Goal: Communication & Community: Answer question/provide support

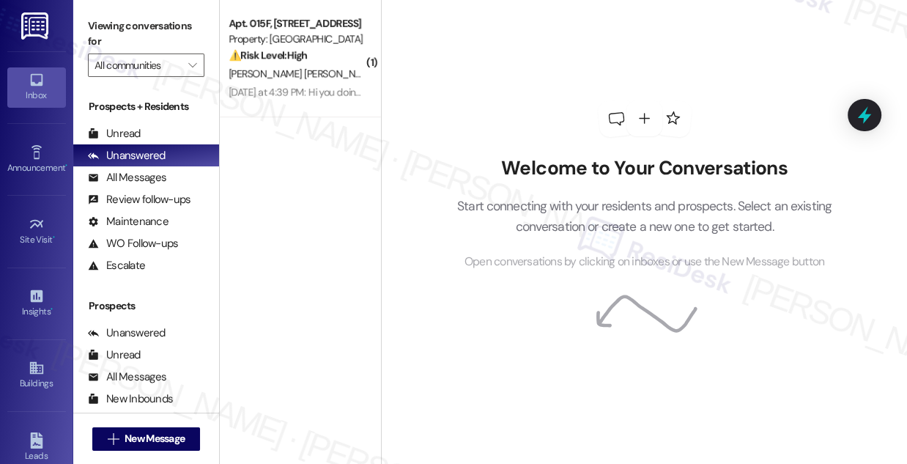
click at [295, 101] on div "[DATE] at 4:39 PM: Hi you doing the air conditioner is not working [DATE] at 4:…" at bounding box center [296, 93] width 139 height 18
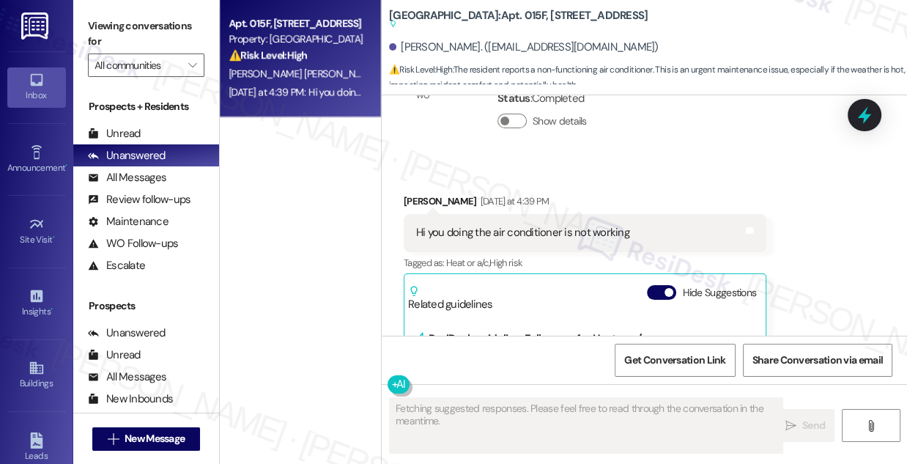
scroll to position [1189, 0]
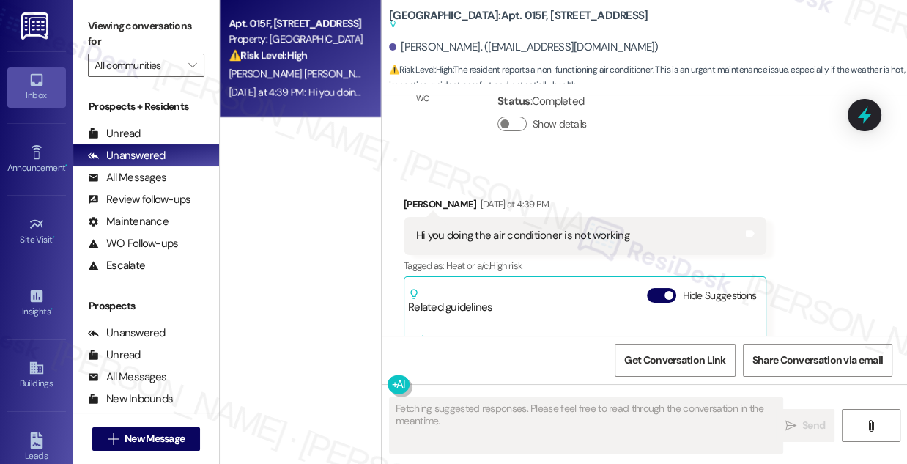
click at [487, 228] on div "Hi you doing the air conditioner is not working" at bounding box center [522, 235] width 213 height 15
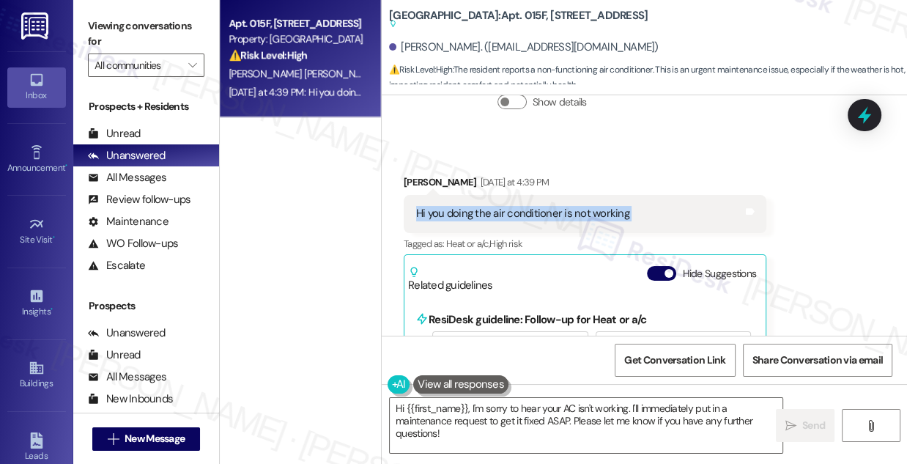
scroll to position [1190, 0]
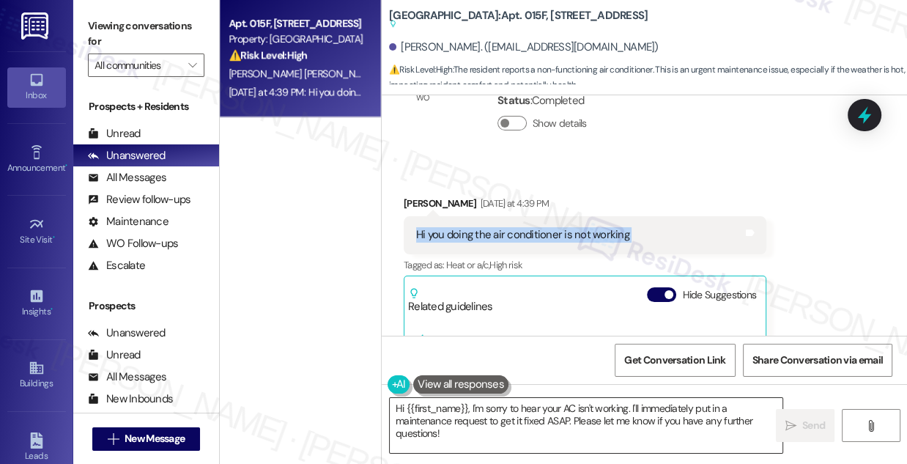
click at [451, 411] on textarea "Hi {{first_name}}, I'm sorry to hear your AC isn't working. I'll immediately pu…" at bounding box center [586, 425] width 393 height 55
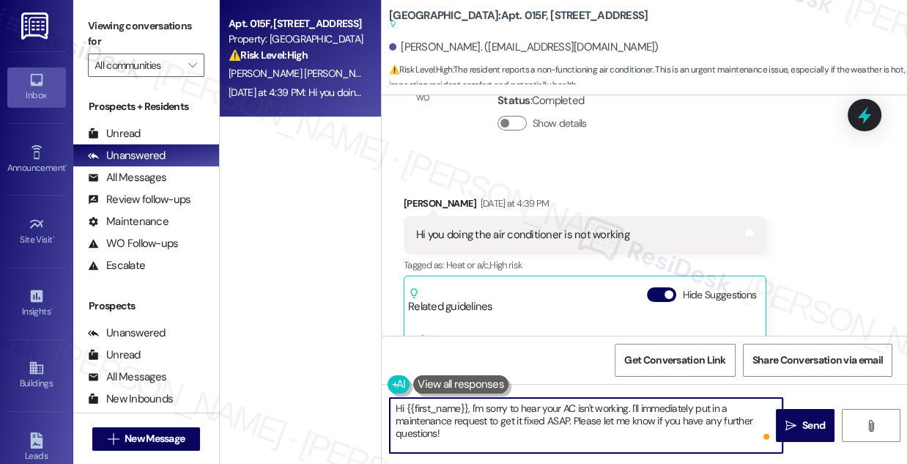
click at [655, 406] on textarea "Hi {{first_name}}, I'm sorry to hear your AC isn't working. I'll immediately pu…" at bounding box center [586, 425] width 393 height 55
click at [597, 444] on textarea "Hi {{first_name}}, I'm sorry to hear your AC isn't working. I'll immediately pu…" at bounding box center [586, 425] width 393 height 55
drag, startPoint x: 580, startPoint y: 439, endPoint x: 633, endPoint y: 404, distance: 64.0
click at [633, 404] on textarea "Hi {{first_name}}, I'm sorry to hear your AC isn't working. I'll immediately pu…" at bounding box center [586, 425] width 393 height 55
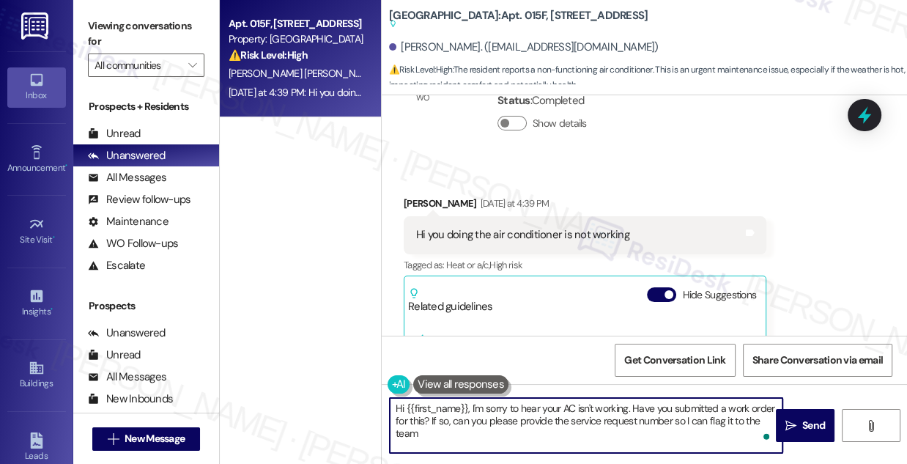
type textarea "Hi {{first_name}}, I'm sorry to hear your AC isn't working. Have you submitted …"
click at [517, 410] on textarea "Hi {{first_name}}, I'm sorry to hear your AC isn't working. Have you submitted …" at bounding box center [586, 425] width 393 height 55
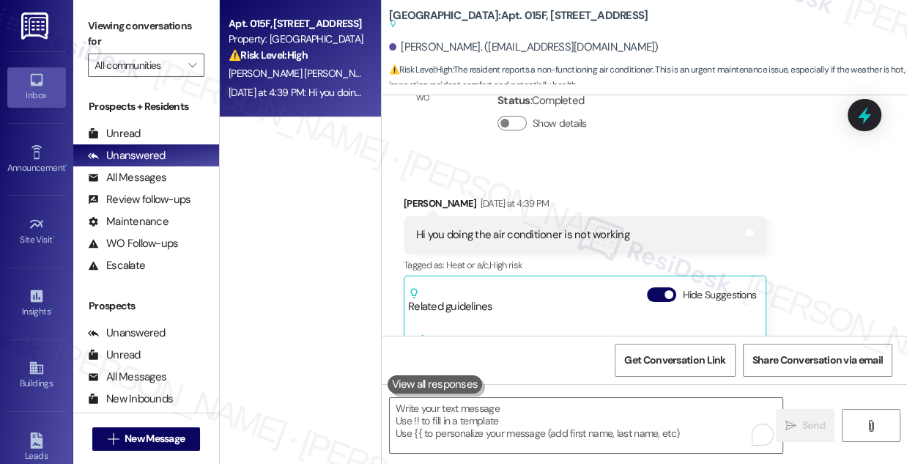
click at [166, 15] on label "Viewing conversations for" at bounding box center [146, 34] width 117 height 39
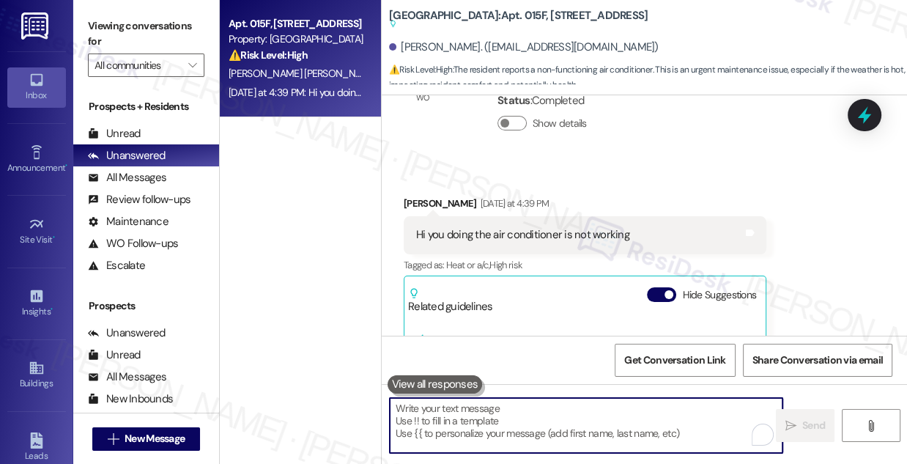
click at [463, 412] on textarea "To enrich screen reader interactions, please activate Accessibility in Grammarl…" at bounding box center [586, 425] width 393 height 55
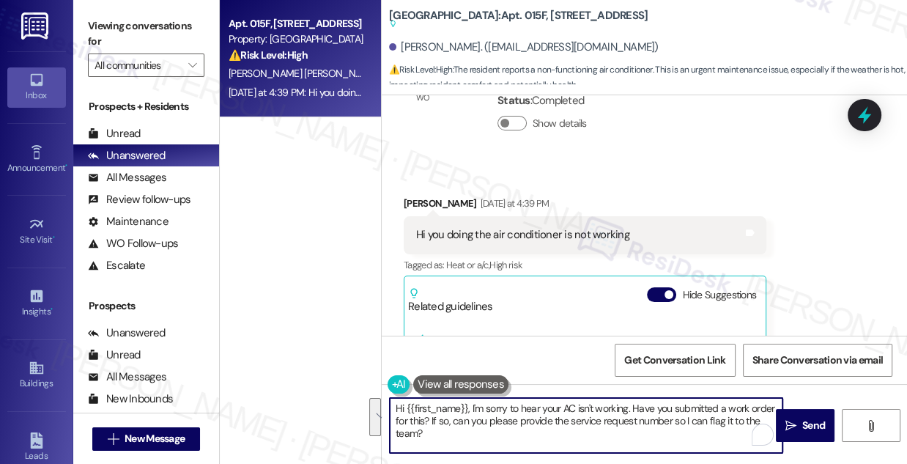
click at [488, 425] on textarea "Hi {{first_name}}, I'm sorry to hear your AC isn't working. Have you submitted …" at bounding box center [586, 425] width 393 height 55
drag, startPoint x: 506, startPoint y: 435, endPoint x: 472, endPoint y: 406, distance: 44.2
click at [472, 406] on textarea "Hi {{first_name}}, I'm sorry to hear your AC isn't working. Have you submitted …" at bounding box center [586, 425] width 393 height 55
paste textarea "’m sorry to hear your AC isn’t working. Have you already submitted a work order…"
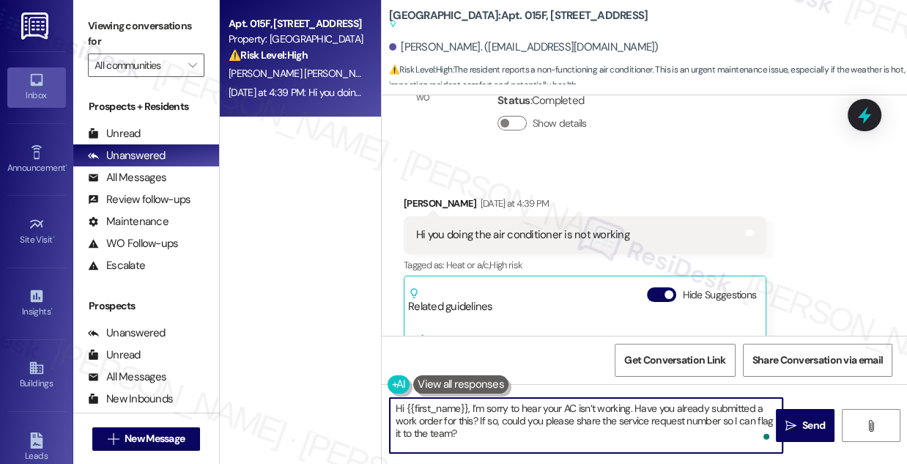
click at [447, 441] on textarea "Hi {{first_name}}, I’m sorry to hear your AC isn’t working. Have you already su…" at bounding box center [586, 425] width 393 height 55
click at [468, 439] on textarea "Hi {{first_name}}, I’m sorry to hear your AC isn’t working. Have you already su…" at bounding box center [586, 425] width 393 height 55
click at [611, 405] on textarea "Hi {{first_name}}, I’m sorry to hear your AC isn’t working. Have you already su…" at bounding box center [586, 425] width 393 height 55
click at [483, 437] on textarea "Hi {{first_name}}, I’m sorry to hear your AC isn’t working. Have you already su…" at bounding box center [586, 425] width 393 height 55
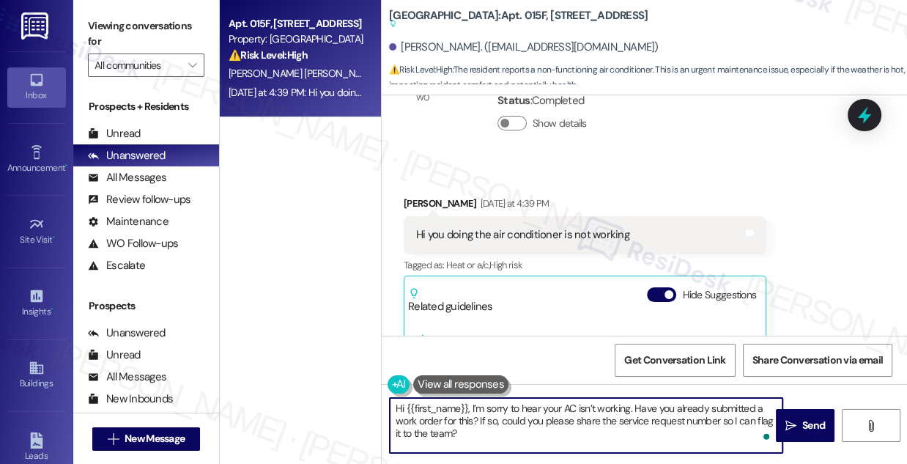
click at [516, 423] on textarea "Hi {{first_name}}, I’m sorry to hear your AC isn’t working. Have you already su…" at bounding box center [586, 425] width 393 height 55
click at [501, 439] on textarea "Hi {{first_name}}, I’m sorry to hear your AC isn’t working. Have you already su…" at bounding box center [586, 425] width 393 height 55
click at [567, 441] on textarea "Hi {{first_name}}, I’m sorry to hear your AC isn’t working. Have you already su…" at bounding box center [586, 425] width 393 height 55
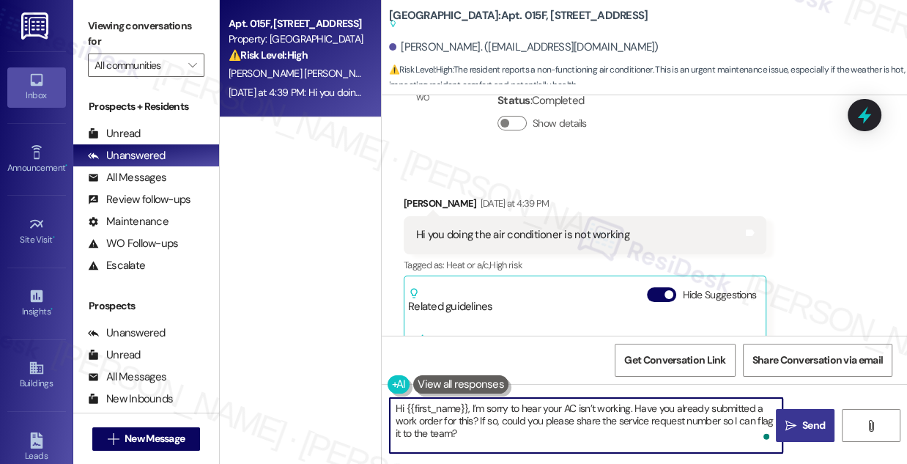
type textarea "Hi {{first_name}}, I’m sorry to hear your AC isn’t working. Have you already su…"
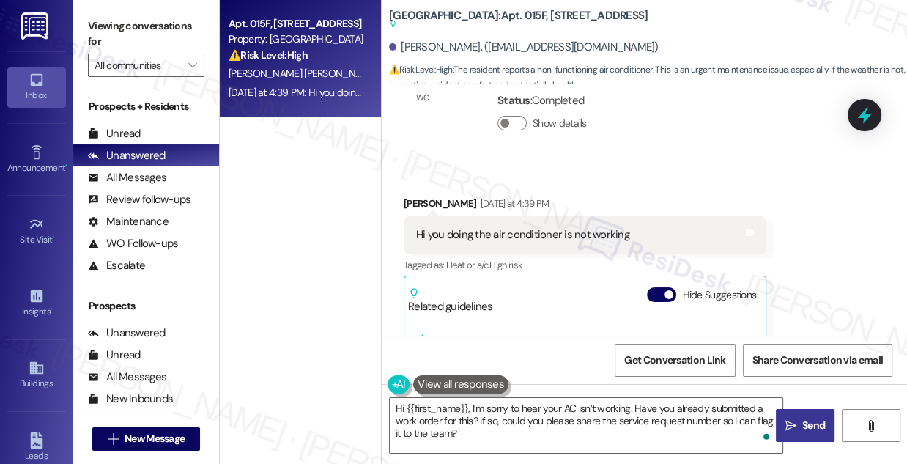
click at [789, 420] on icon "" at bounding box center [791, 426] width 11 height 12
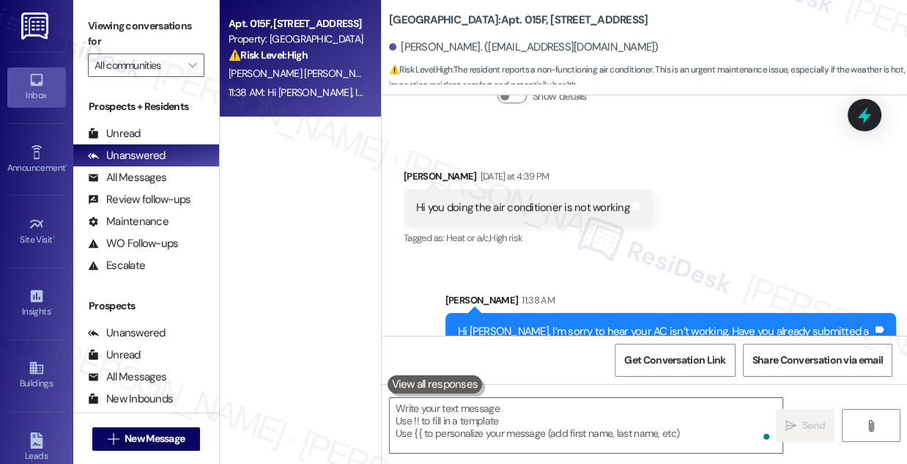
scroll to position [1228, 0]
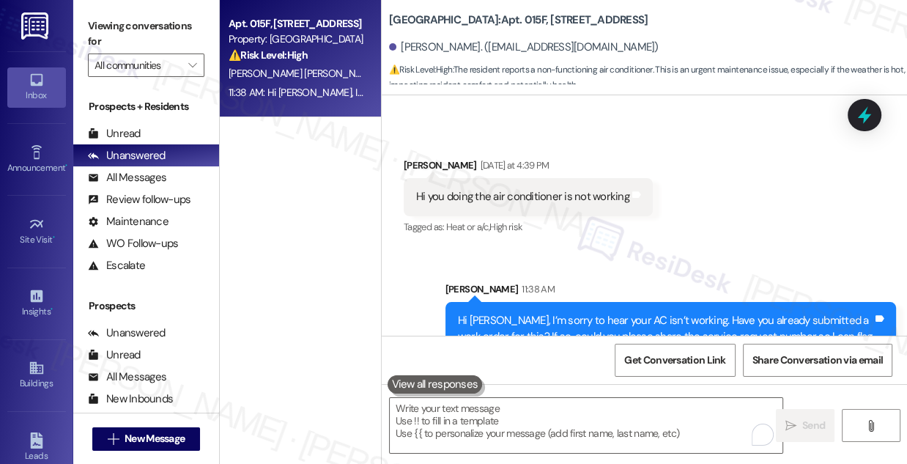
click at [682, 313] on div "Hi [PERSON_NAME], I’m sorry to hear your AC isn’t working. Have you already sub…" at bounding box center [665, 336] width 415 height 47
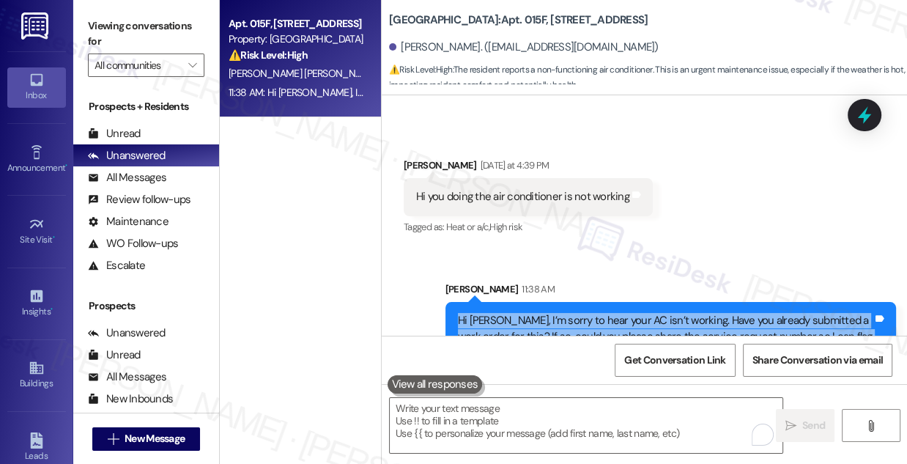
click at [682, 313] on div "Hi [PERSON_NAME], I’m sorry to hear your AC isn’t working. Have you already sub…" at bounding box center [665, 336] width 415 height 47
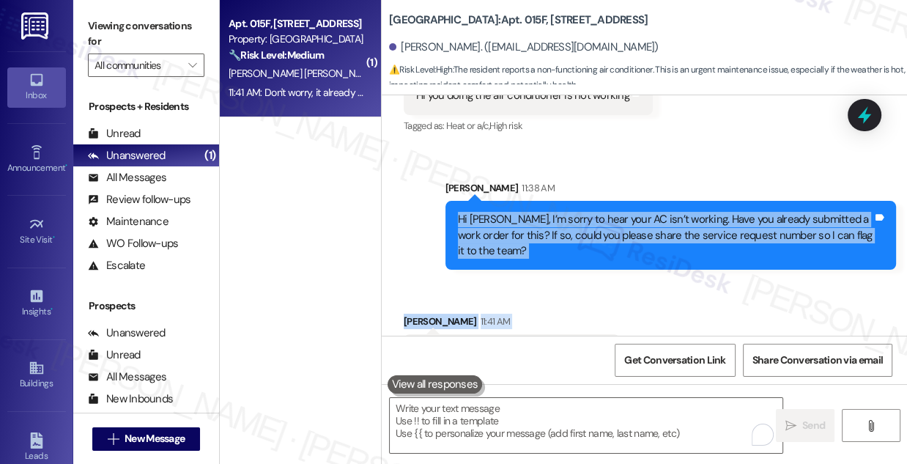
click at [539, 345] on div "Don't worry, it already worked last night." at bounding box center [506, 352] width 180 height 15
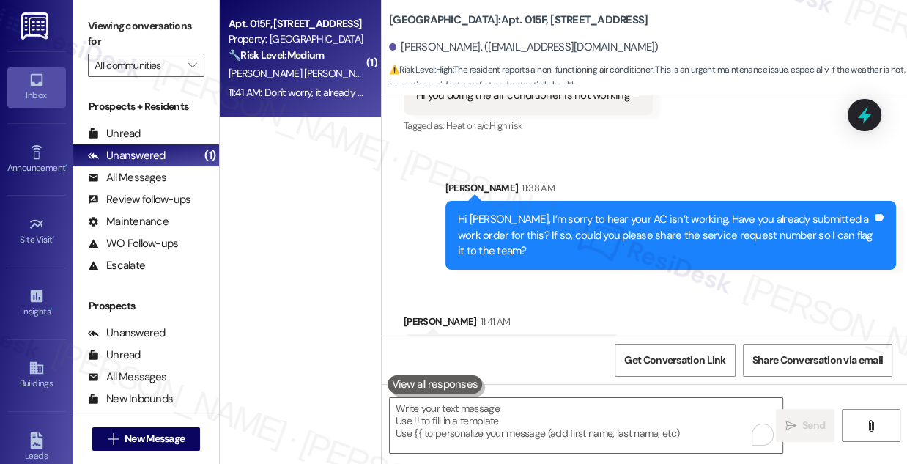
click at [547, 212] on div "Hi [PERSON_NAME], I’m sorry to hear your AC isn’t working. Have you already sub…" at bounding box center [665, 235] width 415 height 47
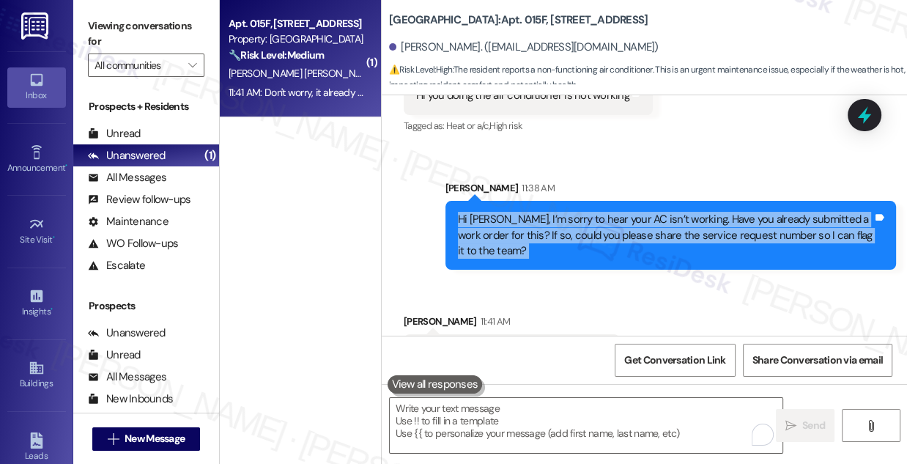
click at [547, 212] on div "Hi [PERSON_NAME], I’m sorry to hear your AC isn’t working. Have you already sub…" at bounding box center [665, 235] width 415 height 47
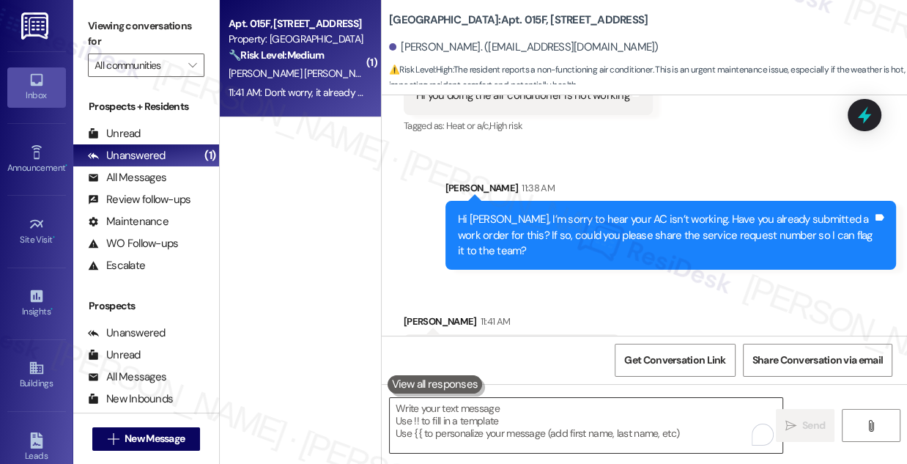
click at [498, 412] on textarea "To enrich screen reader interactions, please activate Accessibility in Grammarl…" at bounding box center [586, 425] width 393 height 55
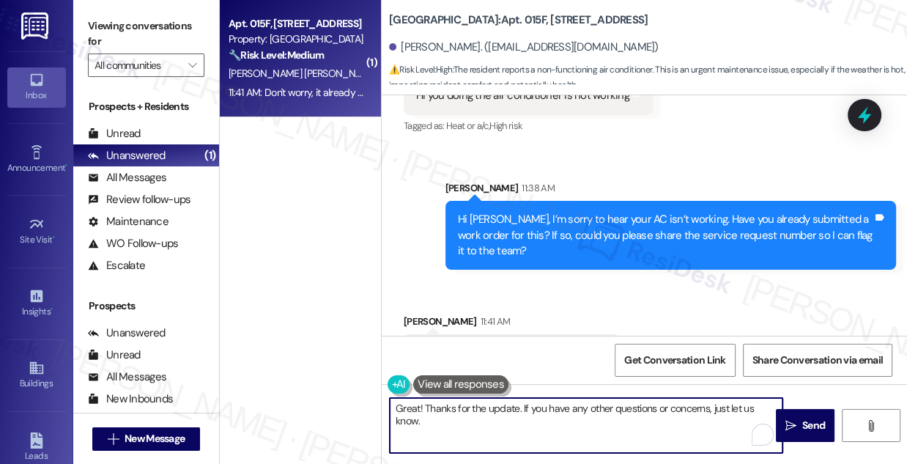
click at [776, 404] on textarea "Great! Thanks for the update. If you have any other questions or concerns, just…" at bounding box center [586, 425] width 393 height 55
type textarea "Great! Thanks for the update. If you have any other questions or concerns, just…"
